Goal: Navigation & Orientation: Go to known website

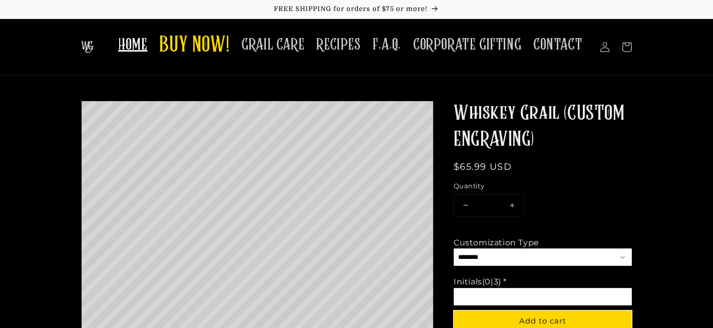
click at [141, 42] on span "HOME" at bounding box center [132, 45] width 29 height 20
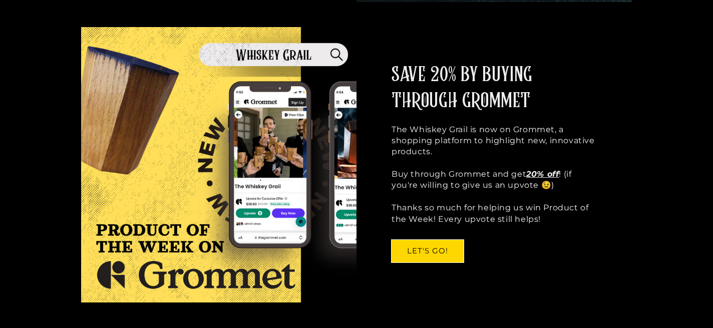
scroll to position [581, 0]
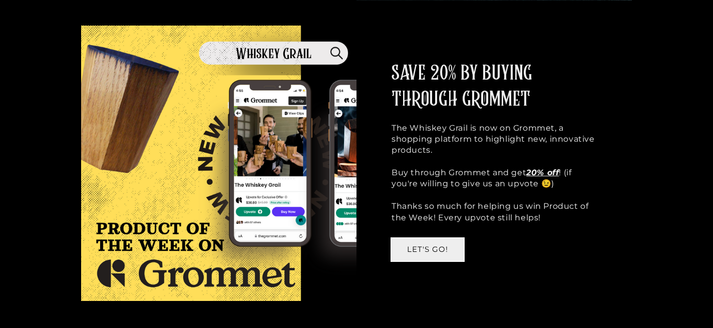
click at [433, 238] on link "LET'S GO!" at bounding box center [427, 249] width 72 height 23
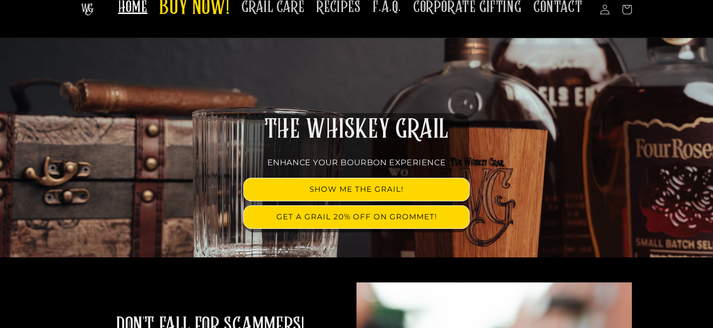
scroll to position [0, 0]
